Goal: Information Seeking & Learning: Learn about a topic

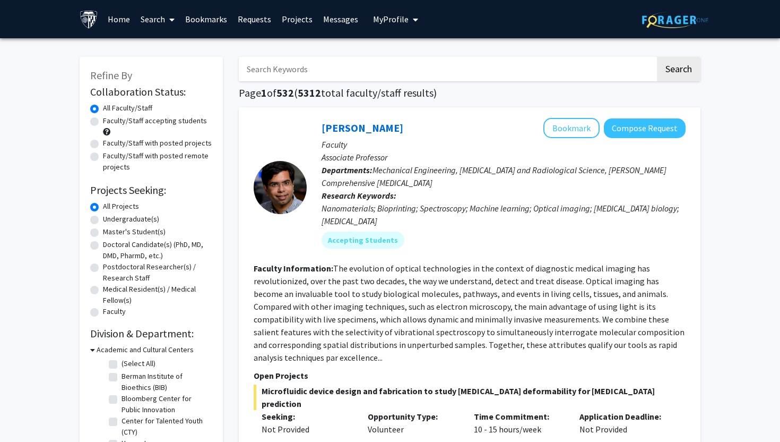
click at [146, 21] on link "Search" at bounding box center [157, 19] width 45 height 37
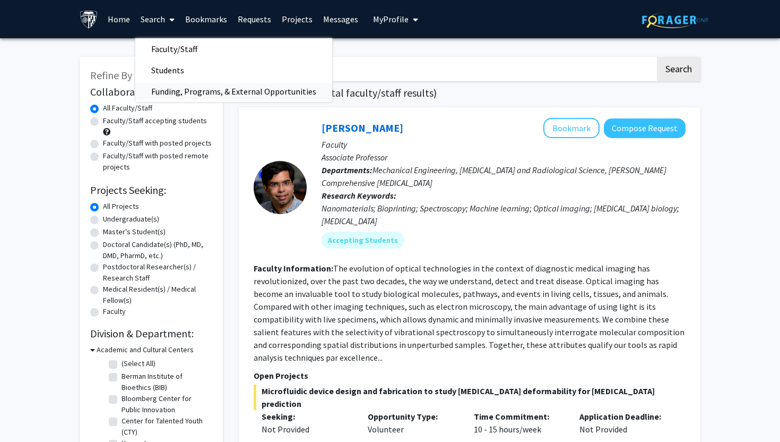
click at [243, 92] on span "Funding, Programs, & External Opportunities" at bounding box center [233, 91] width 197 height 21
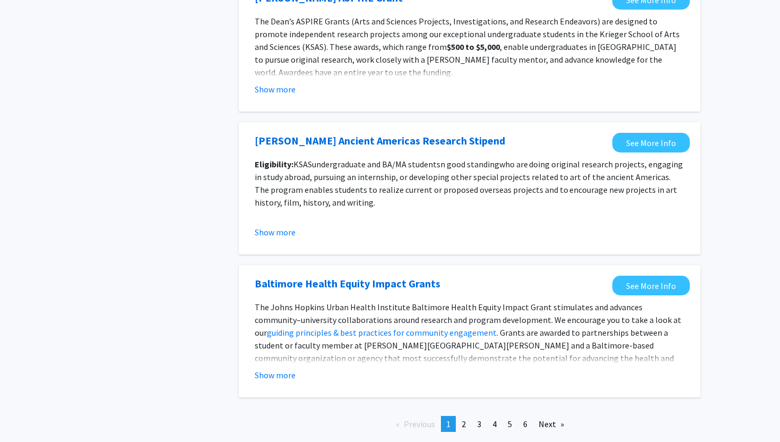
scroll to position [1097, 0]
click at [493, 420] on span "4" at bounding box center [494, 423] width 4 height 11
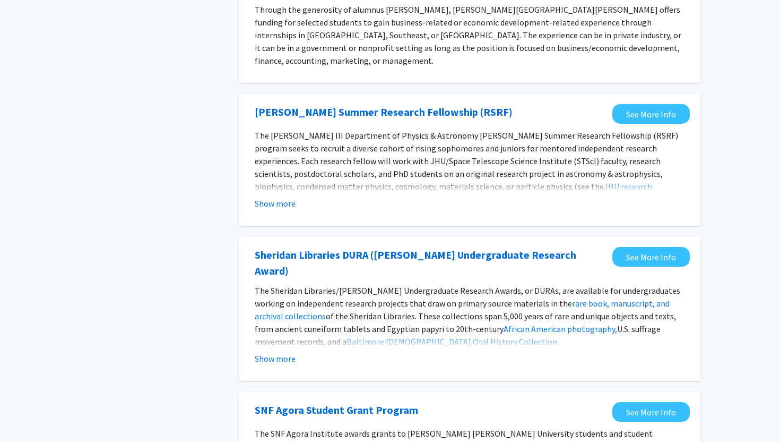
scroll to position [1164, 0]
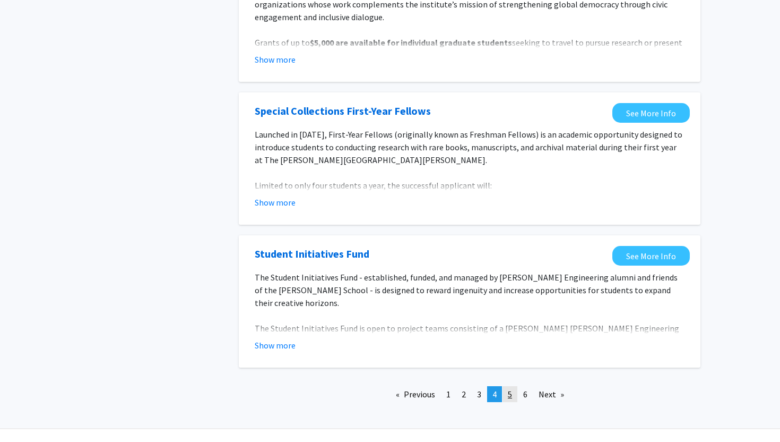
click at [514, 386] on link "page 5" at bounding box center [510, 394] width 15 height 16
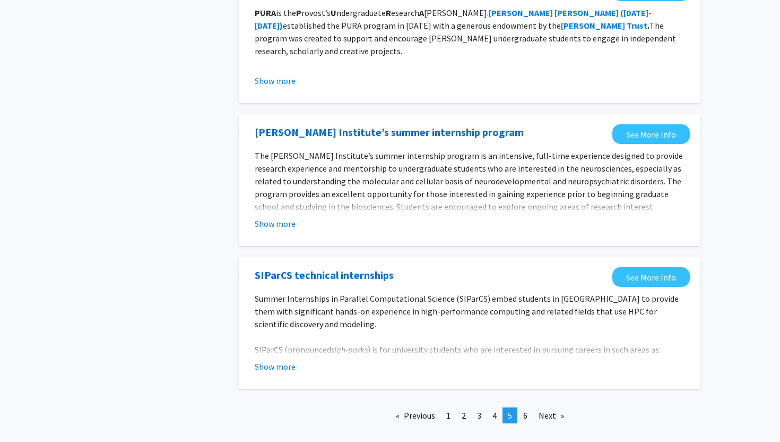
scroll to position [1151, 0]
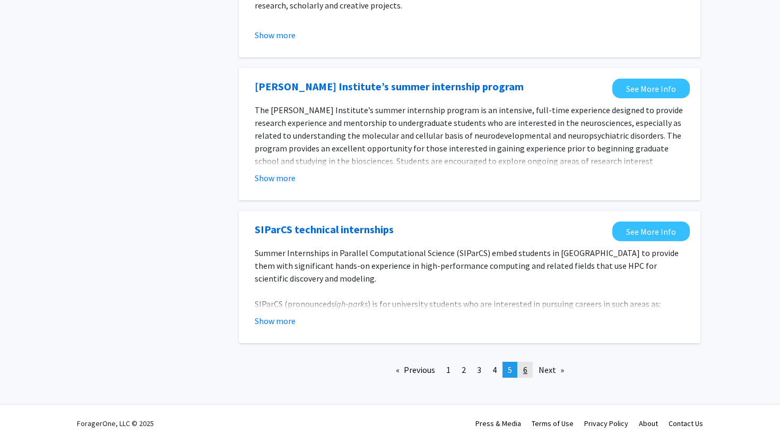
click at [530, 371] on link "page 6" at bounding box center [525, 369] width 15 height 16
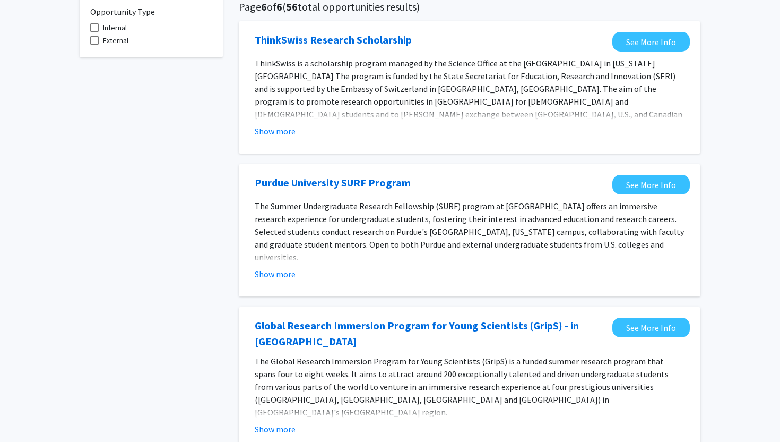
scroll to position [77, 0]
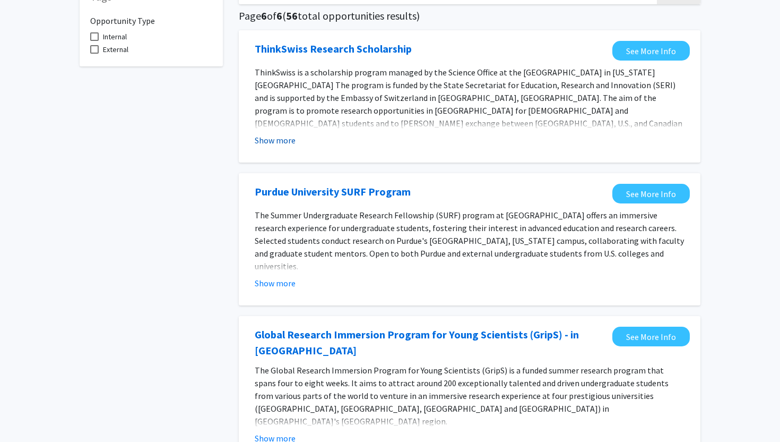
click at [279, 141] on button "Show more" at bounding box center [275, 140] width 41 height 13
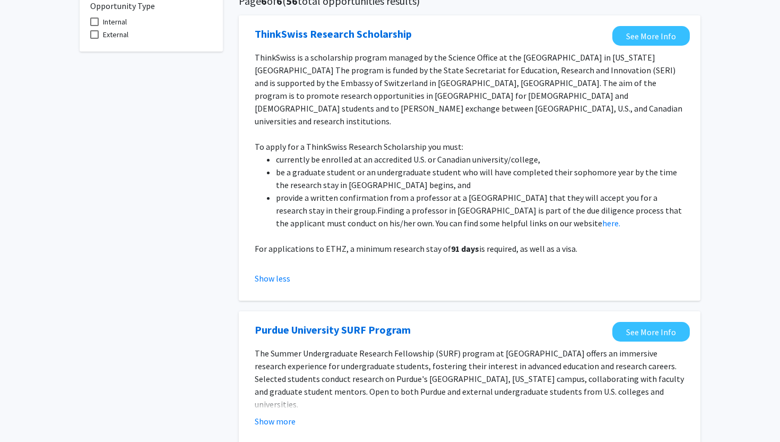
scroll to position [91, 0]
click at [636, 36] on link "See More Info" at bounding box center [650, 37] width 77 height 20
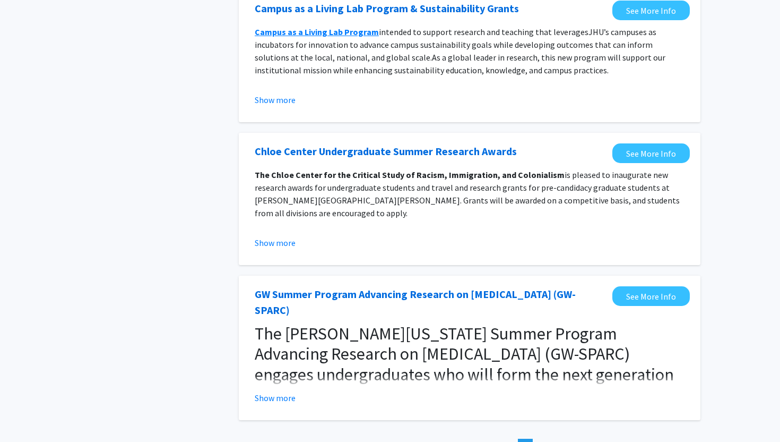
scroll to position [750, 0]
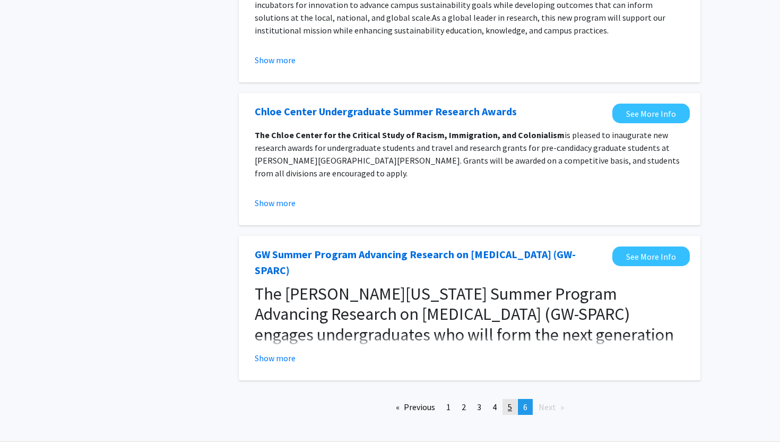
click at [511, 401] on span "5" at bounding box center [510, 406] width 4 height 11
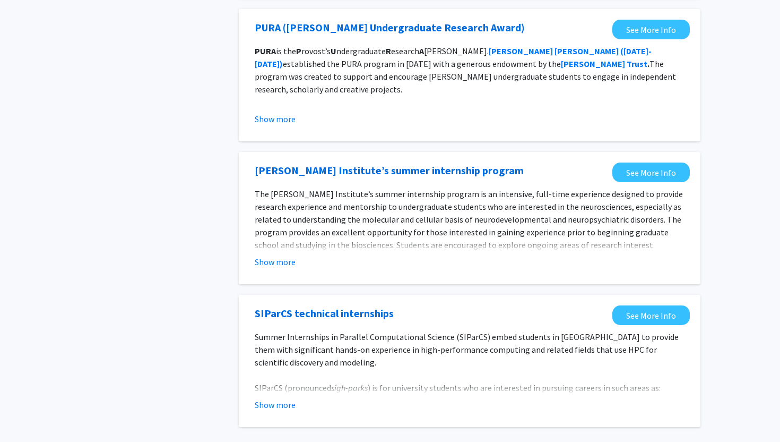
scroll to position [1151, 0]
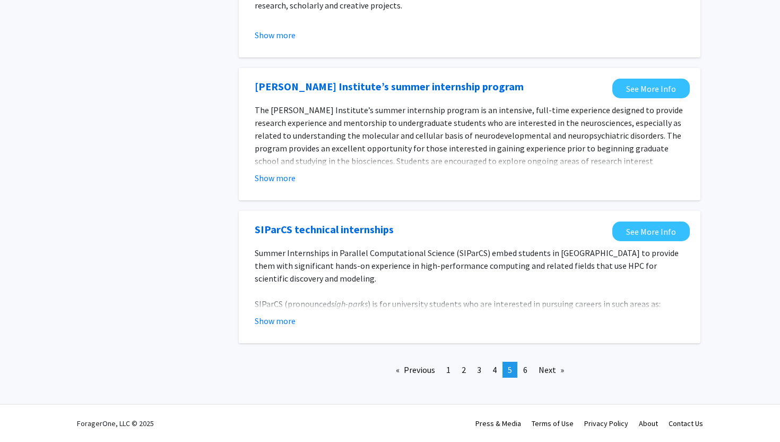
click at [273, 184] on fg-opportunity "[PERSON_NAME] Institute’s summer internship program See More Info The [PERSON_N…" at bounding box center [469, 134] width 440 height 111
click at [281, 175] on button "Show more" at bounding box center [275, 177] width 41 height 13
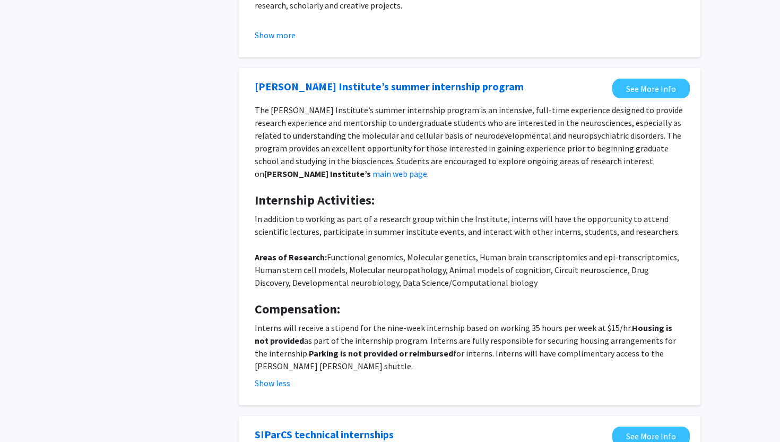
scroll to position [1355, 0]
